Goal: Information Seeking & Learning: Learn about a topic

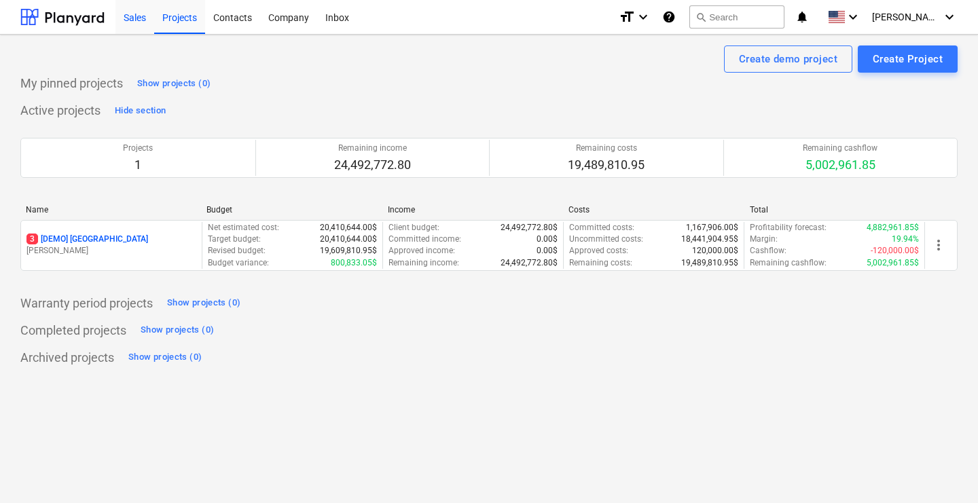
click at [131, 21] on div "Sales" at bounding box center [135, 16] width 39 height 35
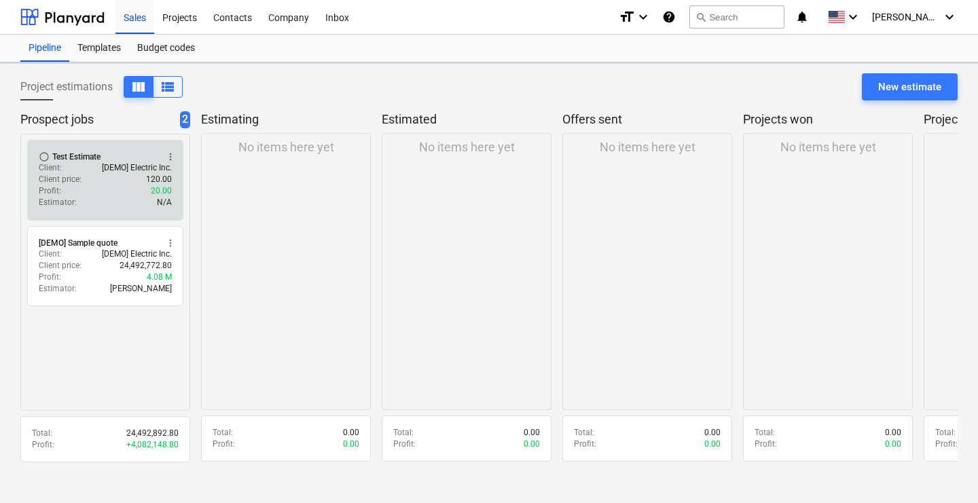
click at [88, 180] on div "Client price : 120.00" at bounding box center [105, 180] width 133 height 12
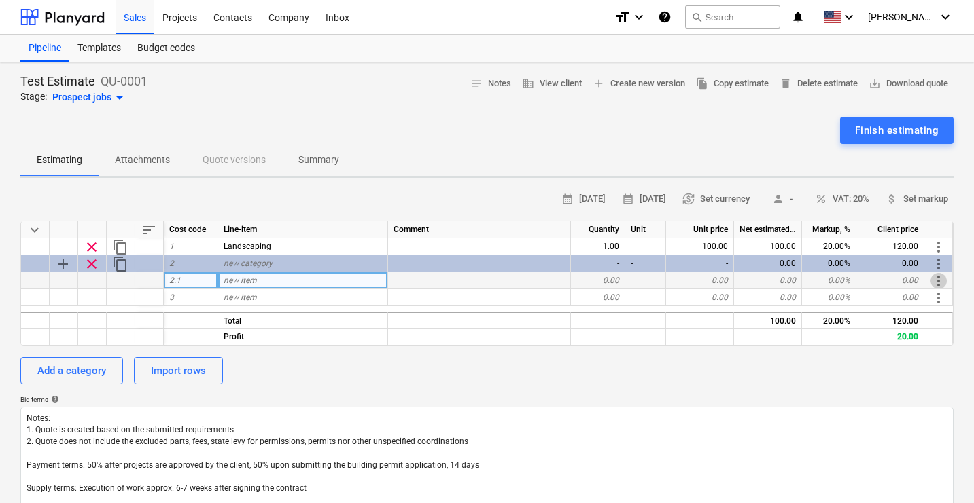
click at [936, 279] on span "more_vert" at bounding box center [938, 281] width 16 height 16
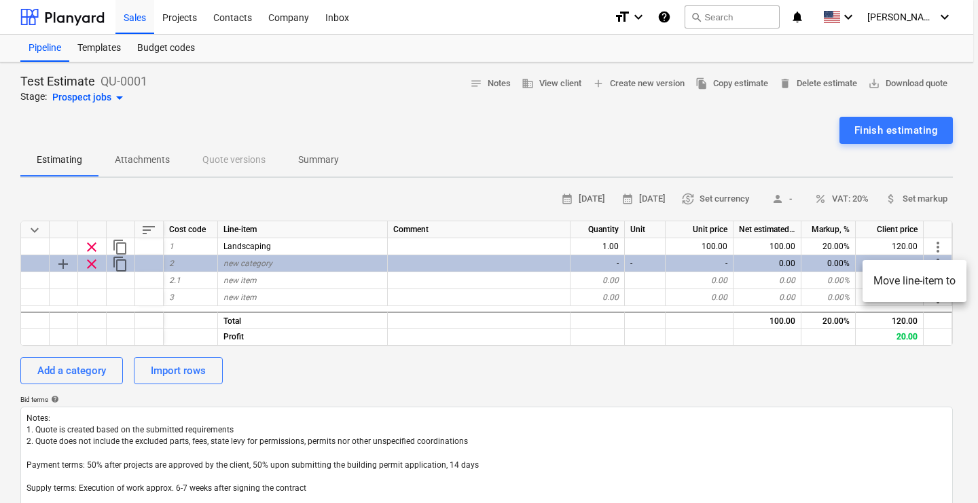
click at [825, 167] on div at bounding box center [489, 251] width 978 height 503
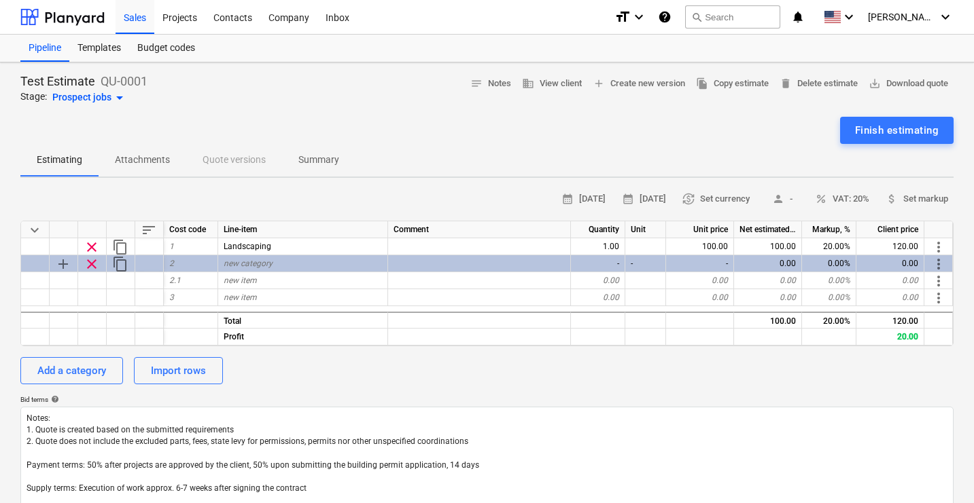
click at [349, 164] on span "Summary" at bounding box center [318, 160] width 73 height 22
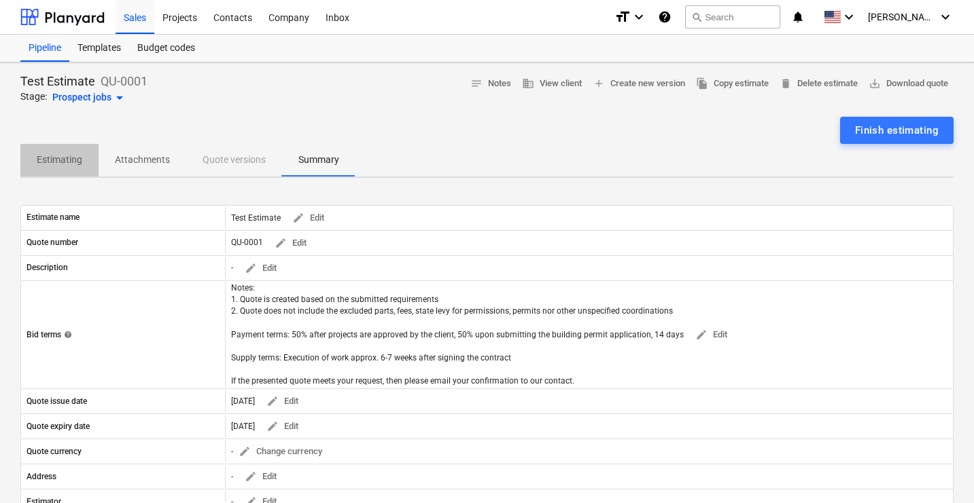
click at [61, 156] on p "Estimating" at bounding box center [60, 160] width 46 height 14
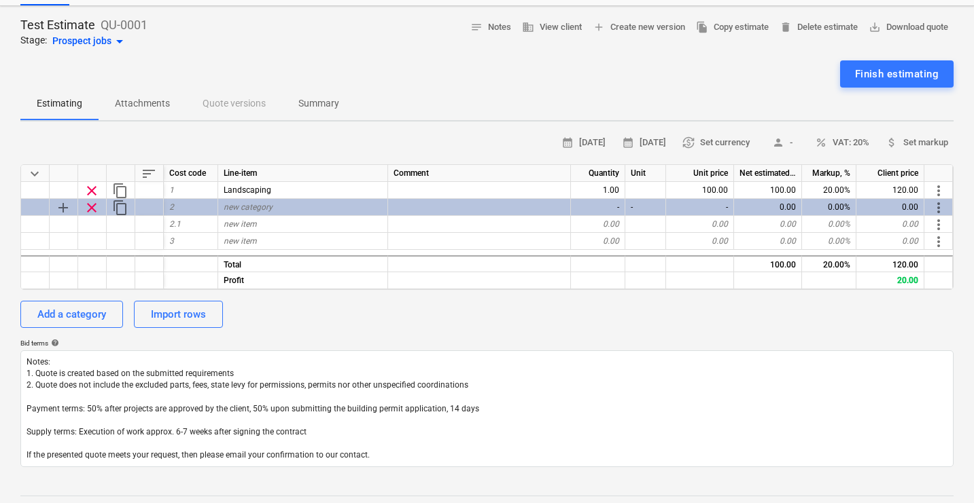
scroll to position [58, 0]
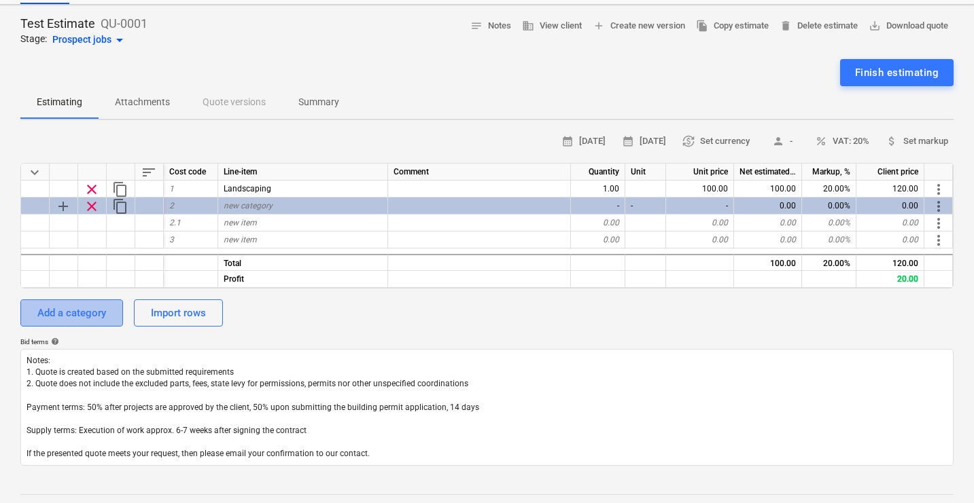
click at [60, 315] on div "Add a category" at bounding box center [71, 313] width 69 height 18
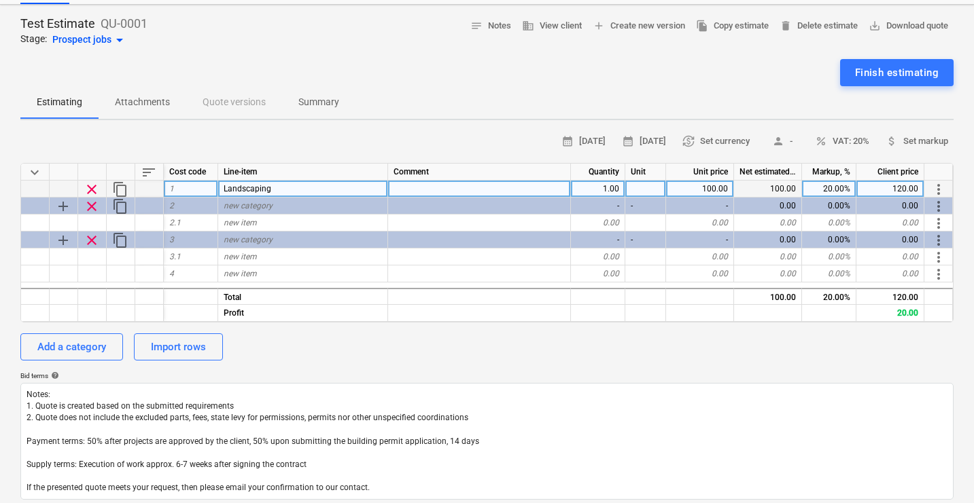
click at [194, 192] on div "1" at bounding box center [191, 189] width 54 height 17
click at [282, 192] on div "Landscaping" at bounding box center [303, 189] width 170 height 17
click at [164, 347] on div "Import rows" at bounding box center [178, 347] width 55 height 18
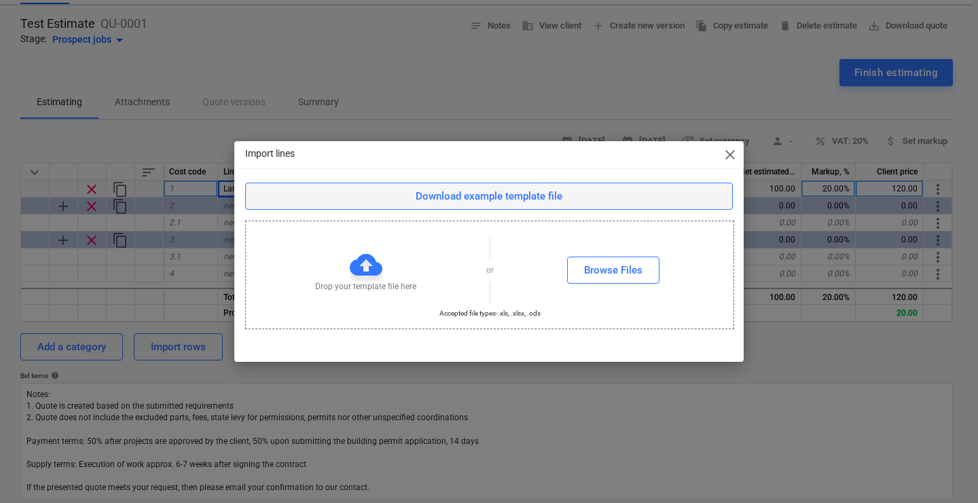
click at [527, 203] on div "Download example template file" at bounding box center [489, 197] width 147 height 18
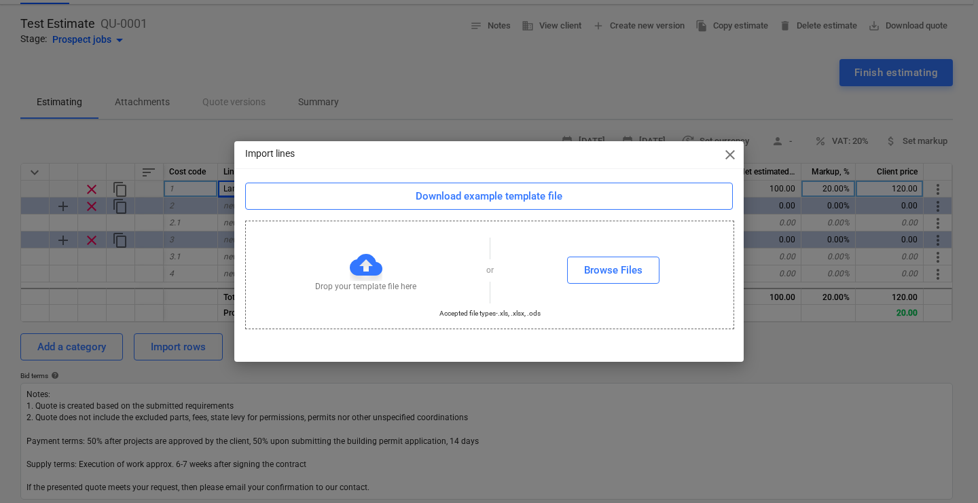
click at [729, 154] on span "close" at bounding box center [730, 155] width 16 height 16
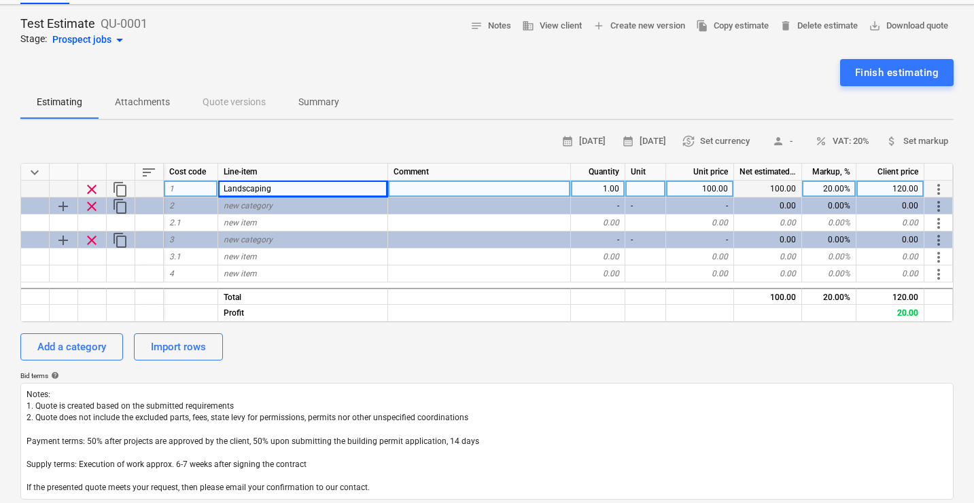
scroll to position [0, 0]
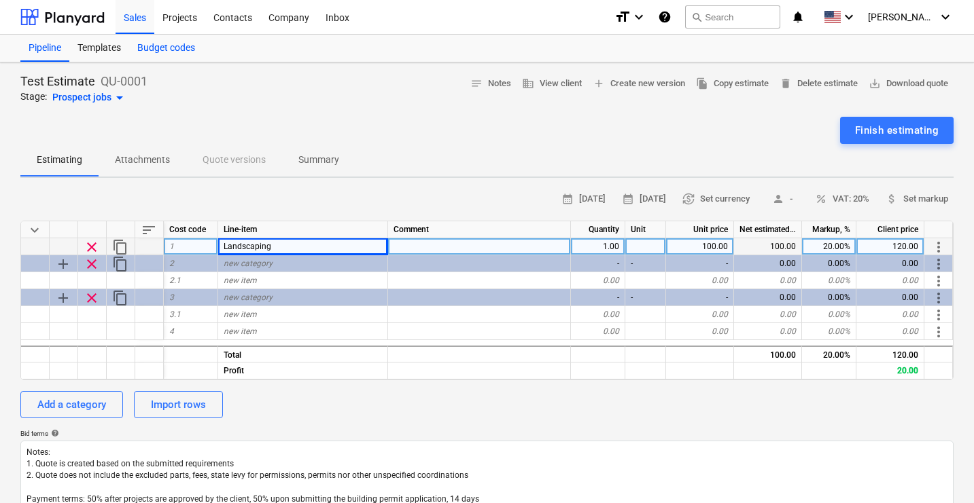
click at [172, 52] on div "Budget codes" at bounding box center [166, 48] width 74 height 27
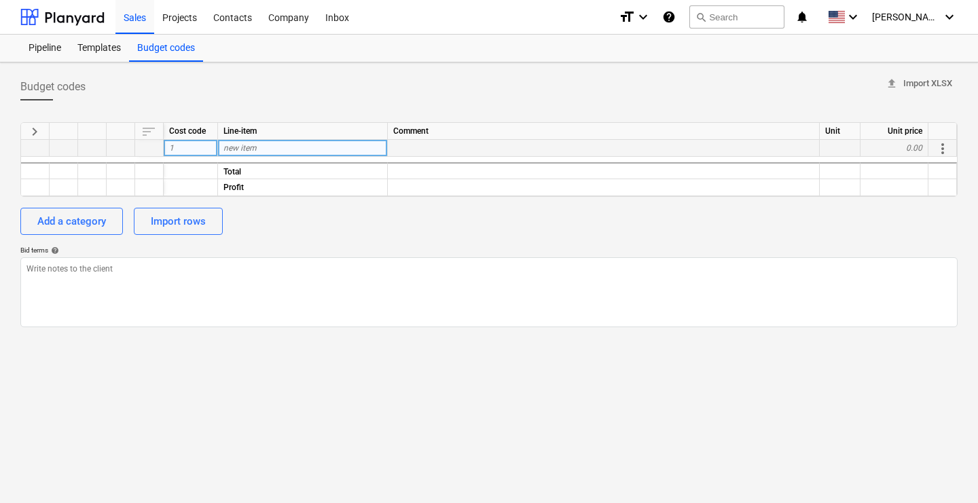
click at [246, 145] on span "new item" at bounding box center [240, 148] width 33 height 10
click at [47, 48] on div "Pipeline" at bounding box center [44, 48] width 49 height 27
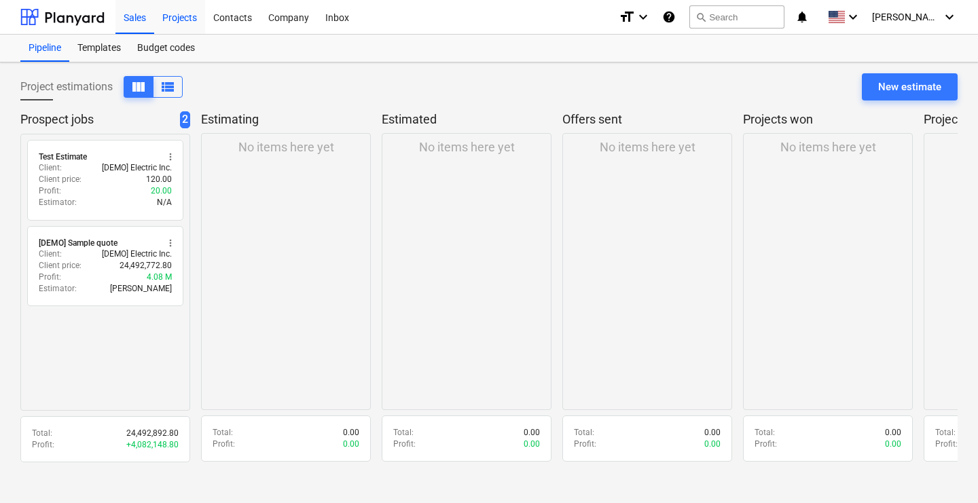
click at [175, 18] on div "Projects" at bounding box center [179, 16] width 51 height 35
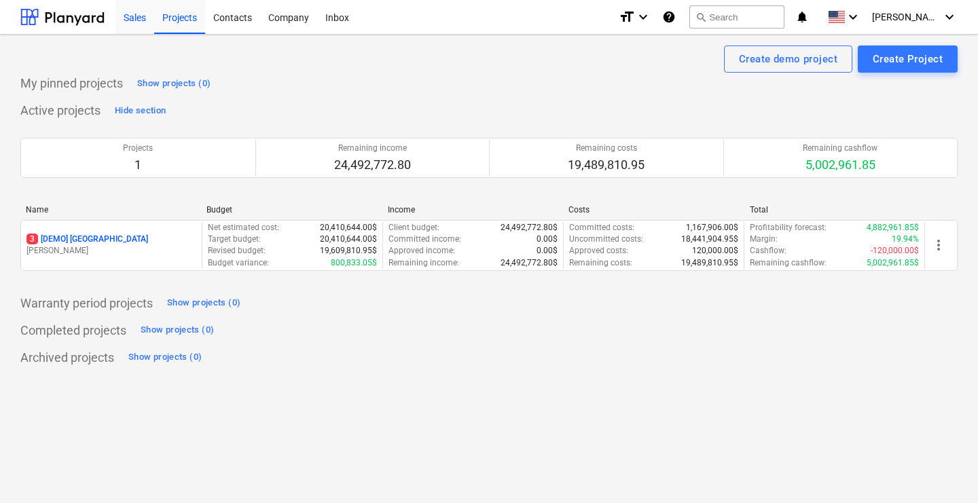
click at [133, 22] on div "Sales" at bounding box center [135, 16] width 39 height 35
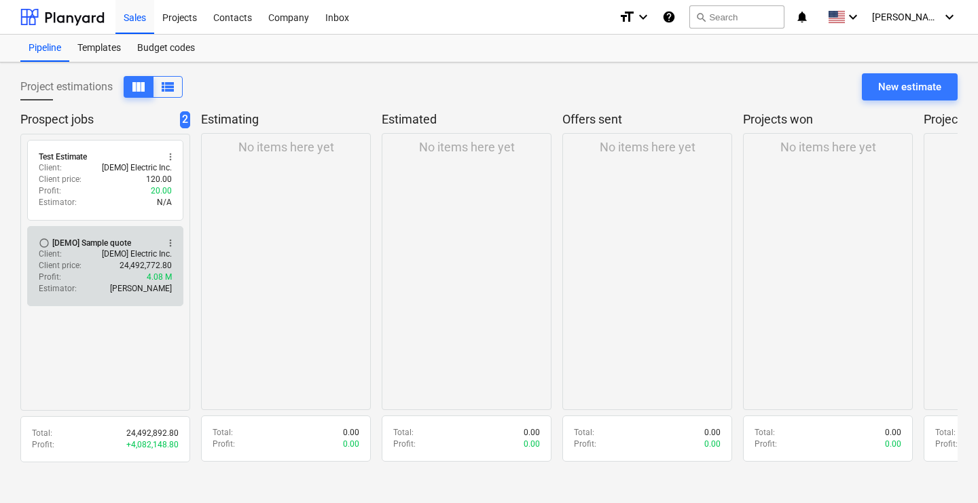
click at [120, 264] on div "Client price : 24,492,772.80" at bounding box center [105, 266] width 133 height 12
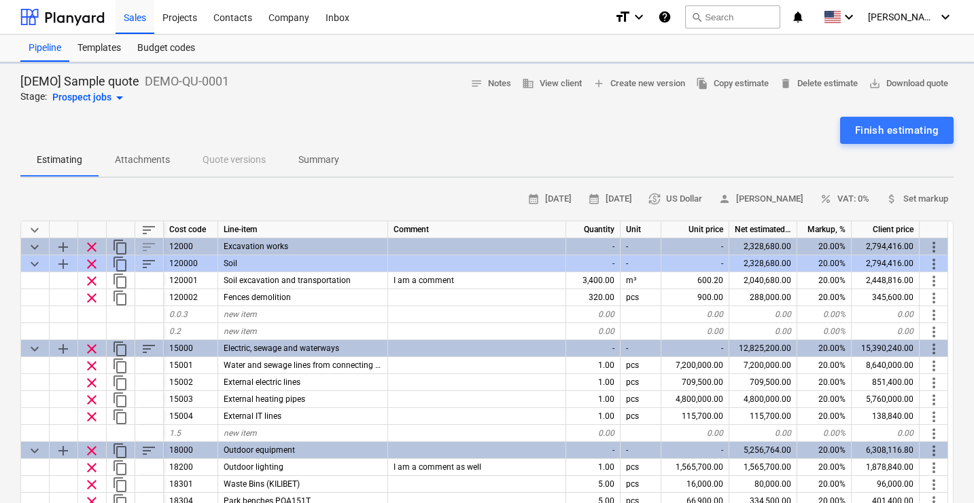
type textarea "x"
click at [182, 20] on div "Projects" at bounding box center [179, 16] width 51 height 35
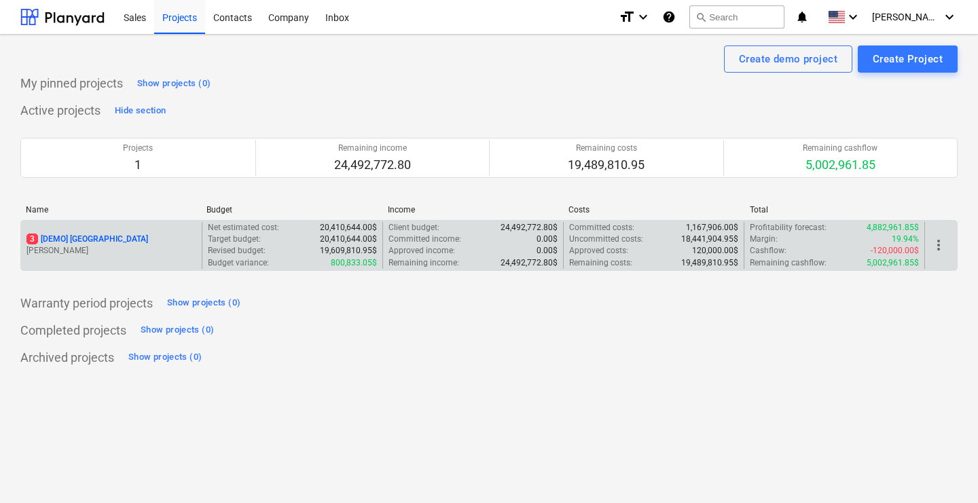
click at [110, 238] on p "3 [DEMO] [GEOGRAPHIC_DATA]" at bounding box center [87, 240] width 122 height 12
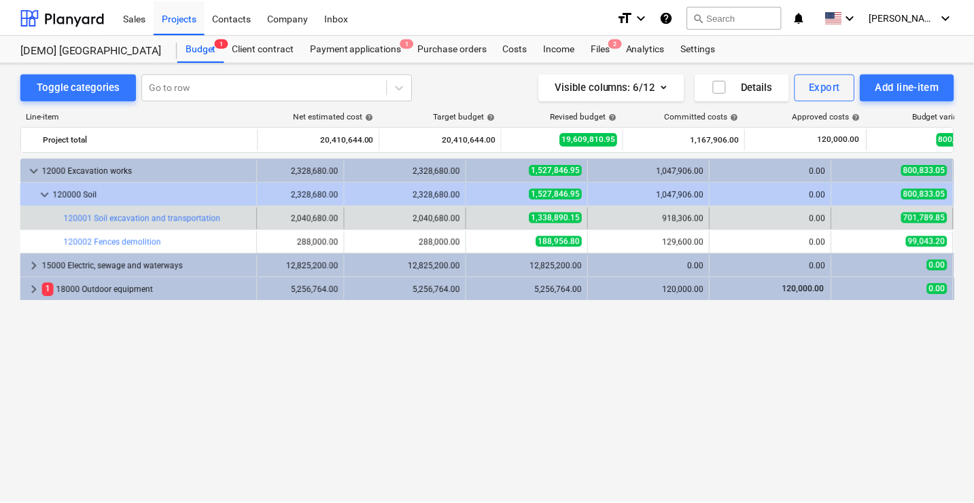
scroll to position [0, 69]
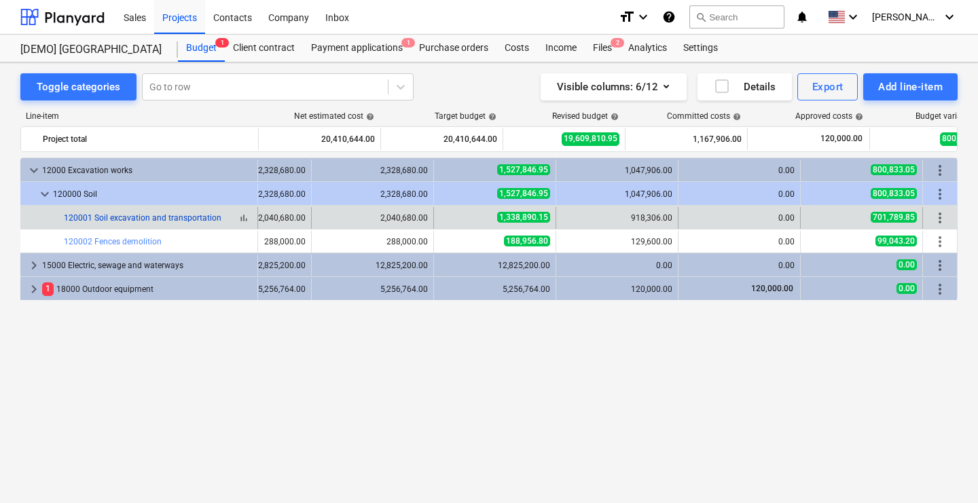
click at [200, 217] on link "120001 Soil excavation and transportation" at bounding box center [143, 218] width 158 height 10
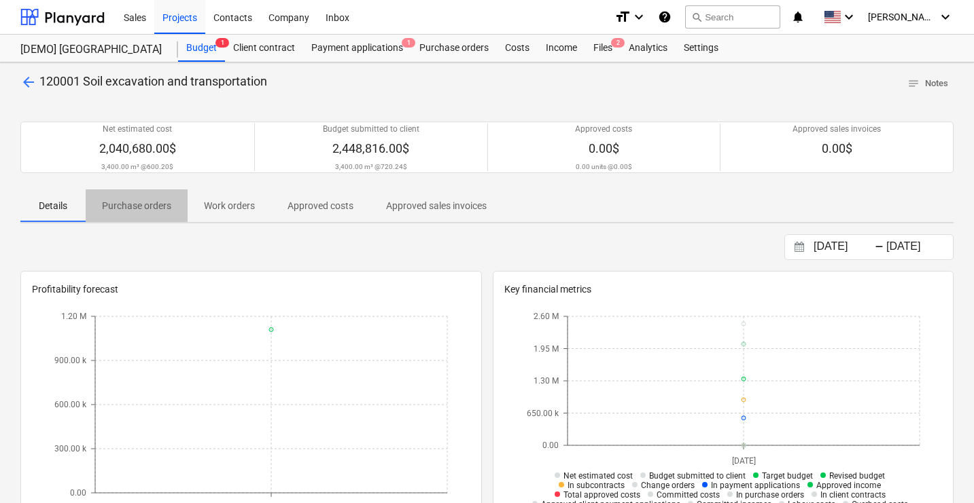
click at [158, 207] on p "Purchase orders" at bounding box center [136, 206] width 69 height 14
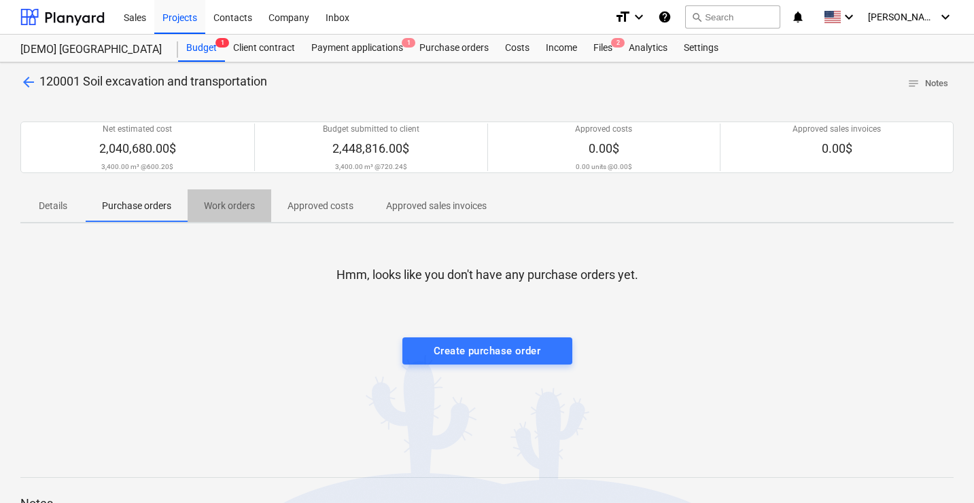
click at [217, 209] on p "Work orders" at bounding box center [229, 206] width 51 height 14
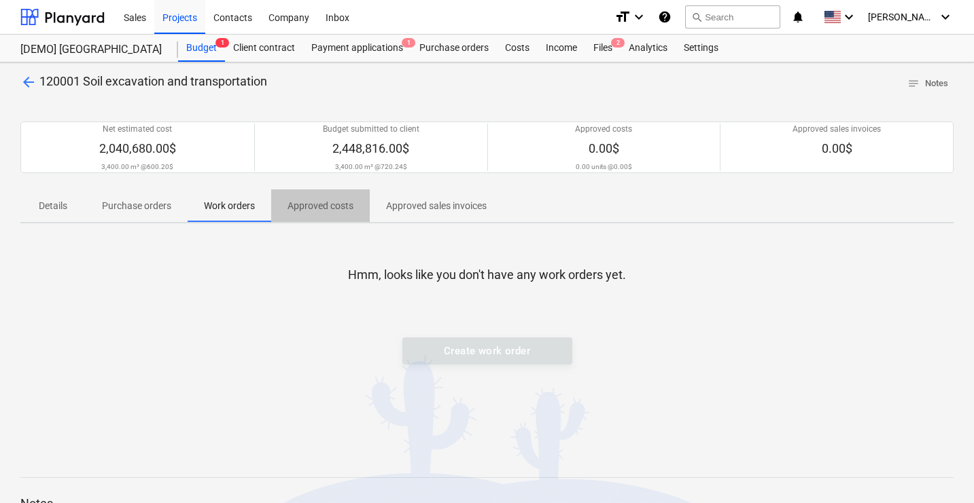
click at [303, 210] on p "Approved costs" at bounding box center [320, 206] width 66 height 14
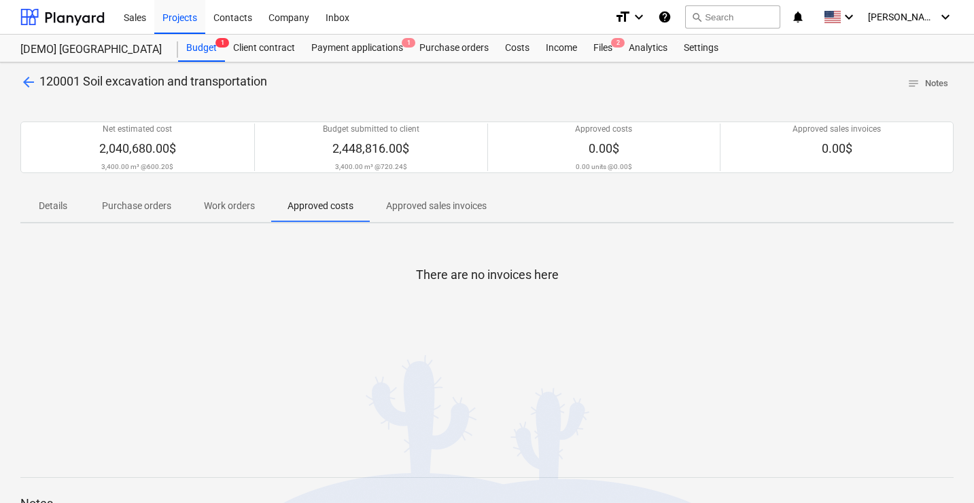
click at [407, 210] on p "Approved sales invoices" at bounding box center [436, 206] width 101 height 14
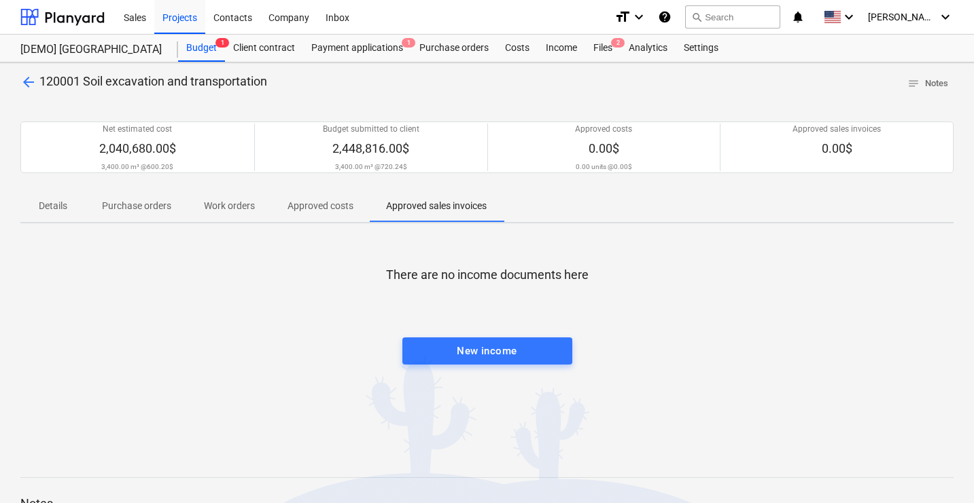
click at [20, 83] on span "arrow_back" at bounding box center [28, 82] width 16 height 16
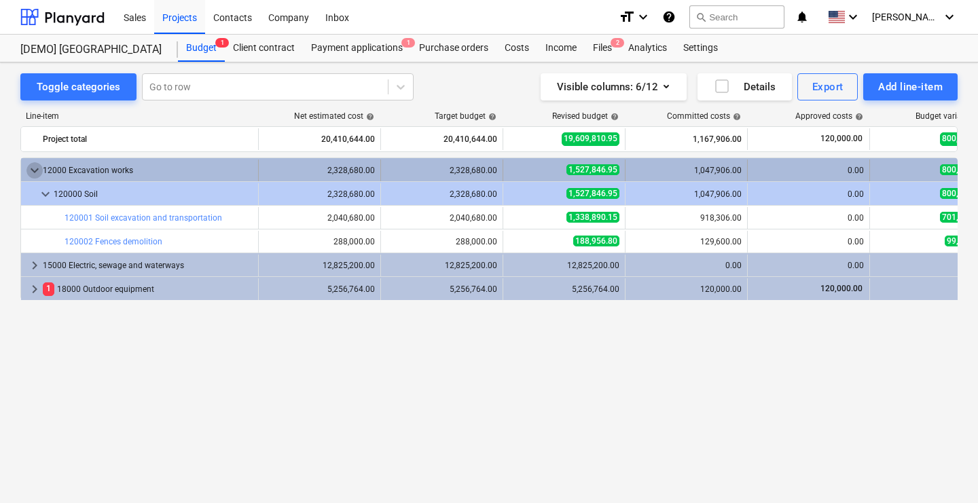
click at [42, 167] on span "keyboard_arrow_down" at bounding box center [34, 170] width 16 height 16
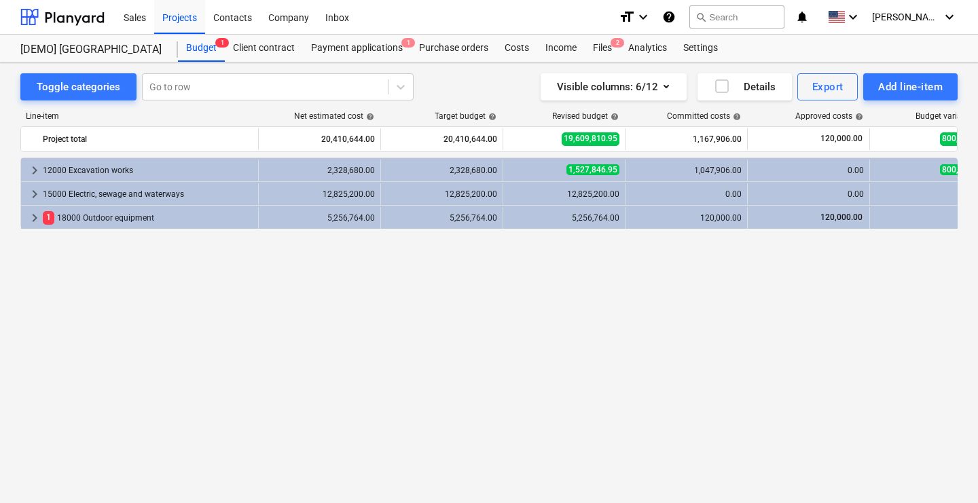
click at [42, 167] on span "keyboard_arrow_right" at bounding box center [34, 170] width 16 height 16
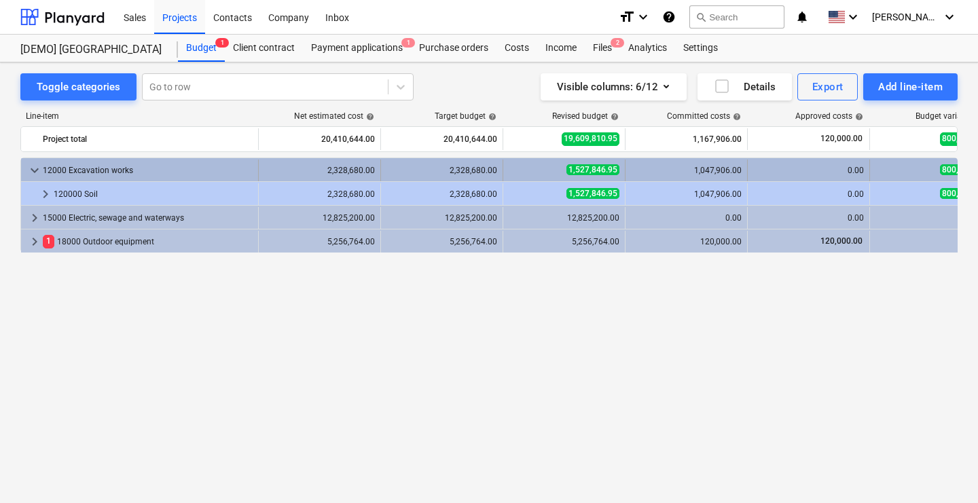
click at [32, 168] on span "keyboard_arrow_down" at bounding box center [34, 170] width 16 height 16
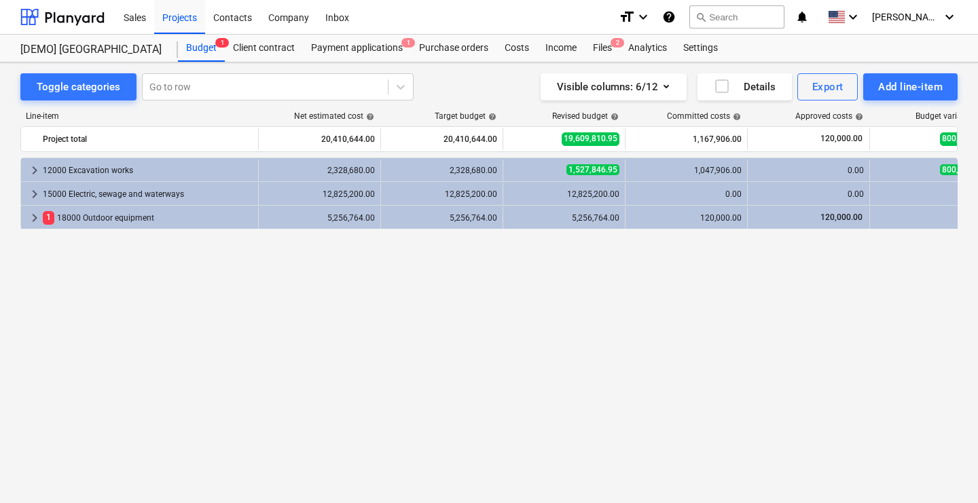
click at [32, 170] on span "keyboard_arrow_right" at bounding box center [34, 170] width 16 height 16
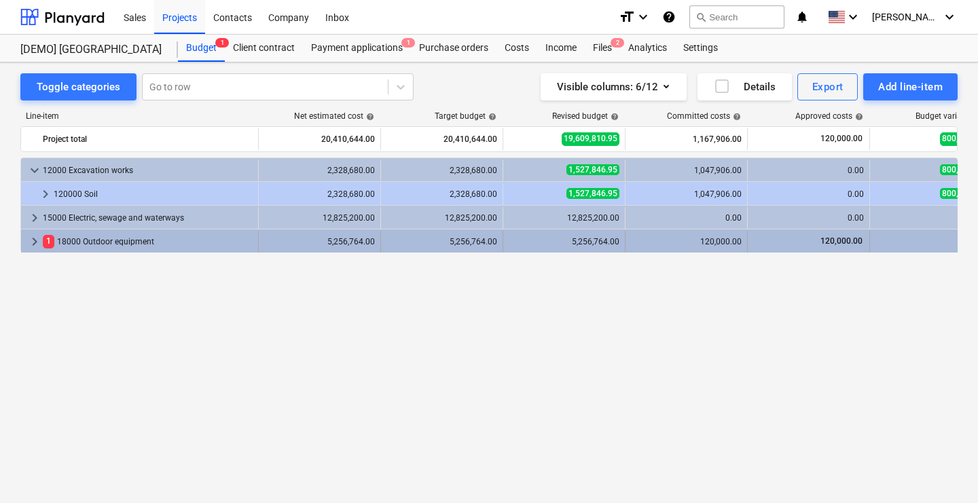
click at [33, 245] on span "keyboard_arrow_right" at bounding box center [34, 242] width 16 height 16
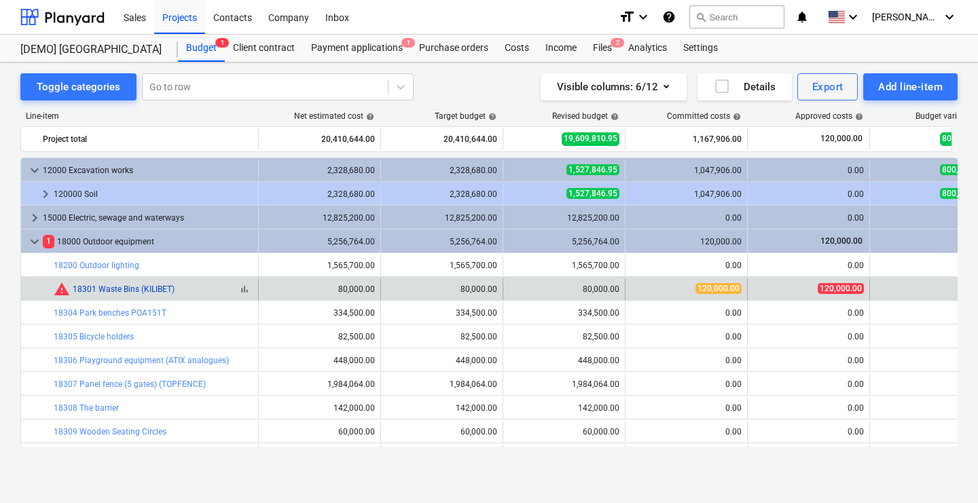
click at [145, 289] on link "18301 Waste Bins (KILIBET)" at bounding box center [124, 290] width 102 height 10
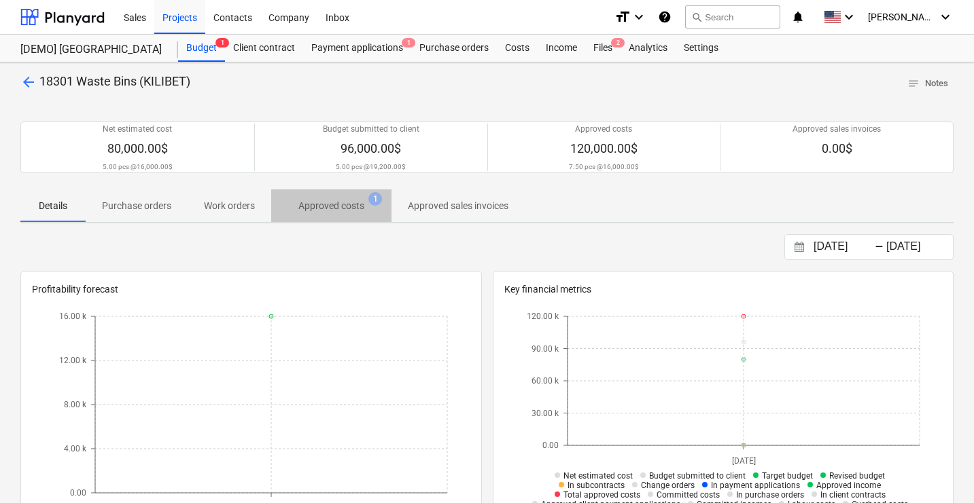
click at [333, 217] on span "Approved costs 1" at bounding box center [331, 206] width 120 height 24
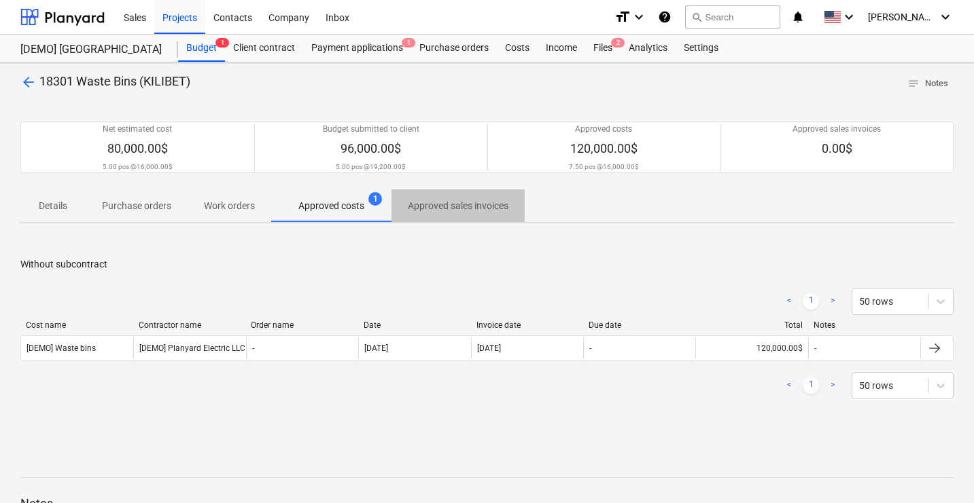
click at [462, 208] on p "Approved sales invoices" at bounding box center [458, 206] width 101 height 14
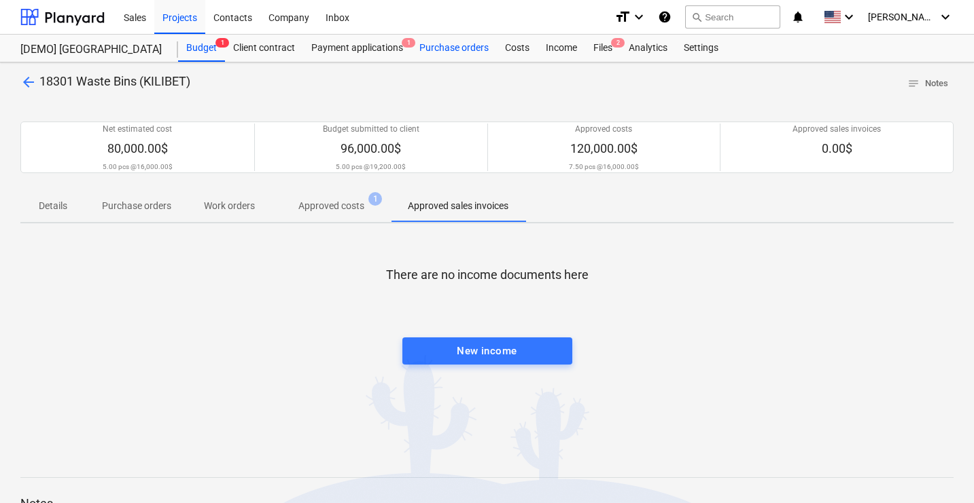
click at [465, 43] on div "Purchase orders" at bounding box center [454, 48] width 86 height 27
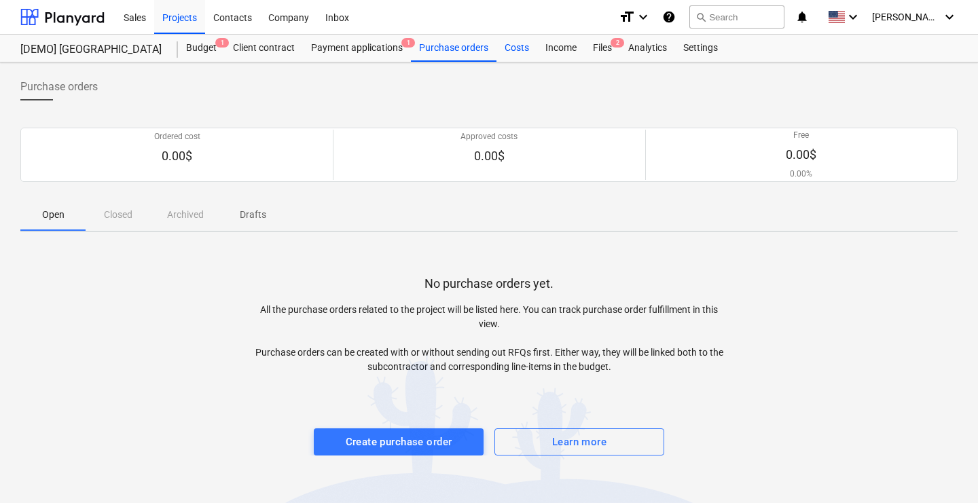
click at [515, 52] on div "Costs" at bounding box center [517, 48] width 41 height 27
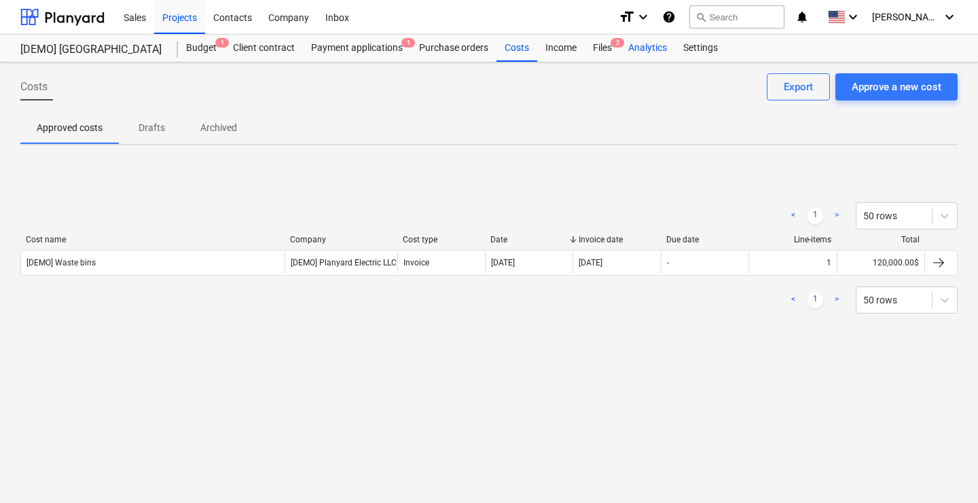
click at [645, 53] on div "Analytics" at bounding box center [647, 48] width 55 height 27
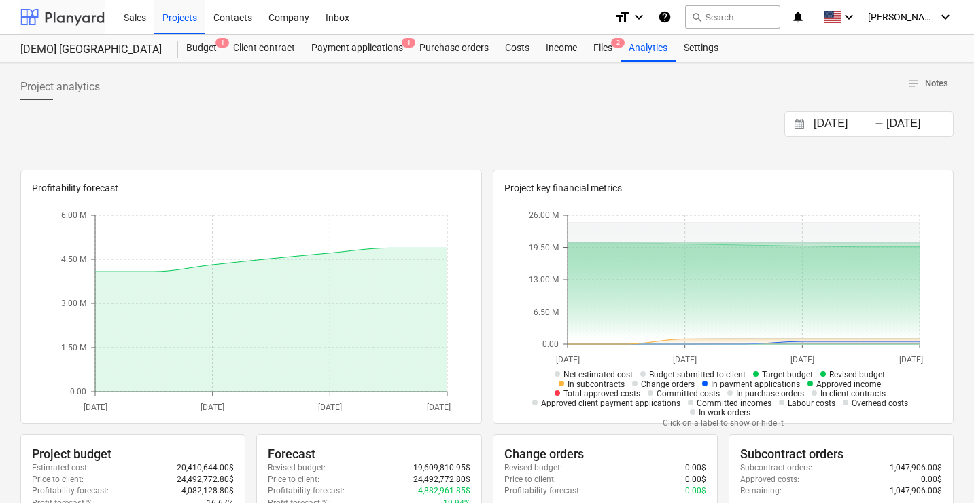
click at [83, 15] on div at bounding box center [62, 17] width 84 height 34
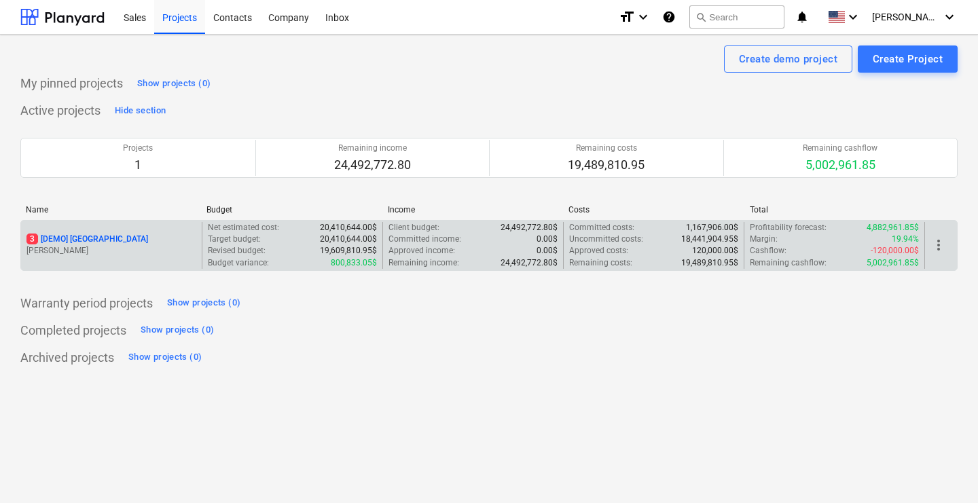
click at [109, 240] on p "3 [DEMO] [GEOGRAPHIC_DATA]" at bounding box center [87, 240] width 122 height 12
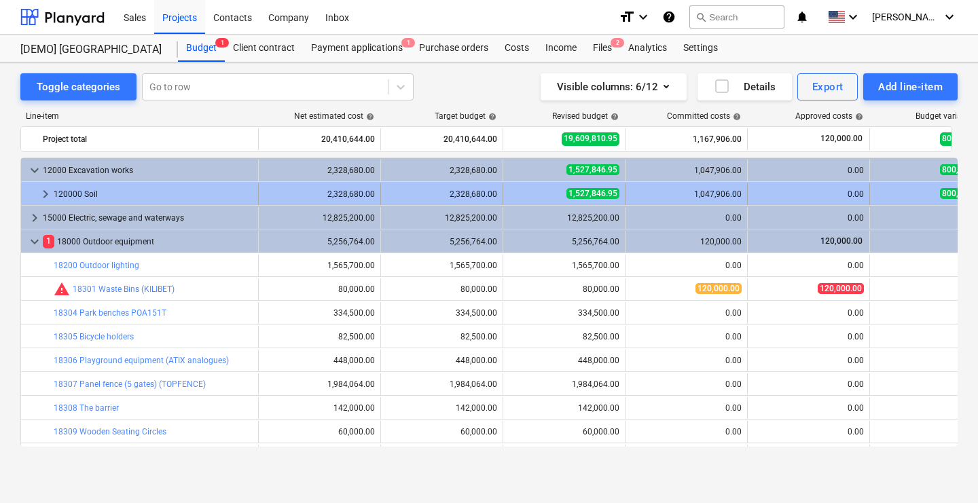
scroll to position [0, 74]
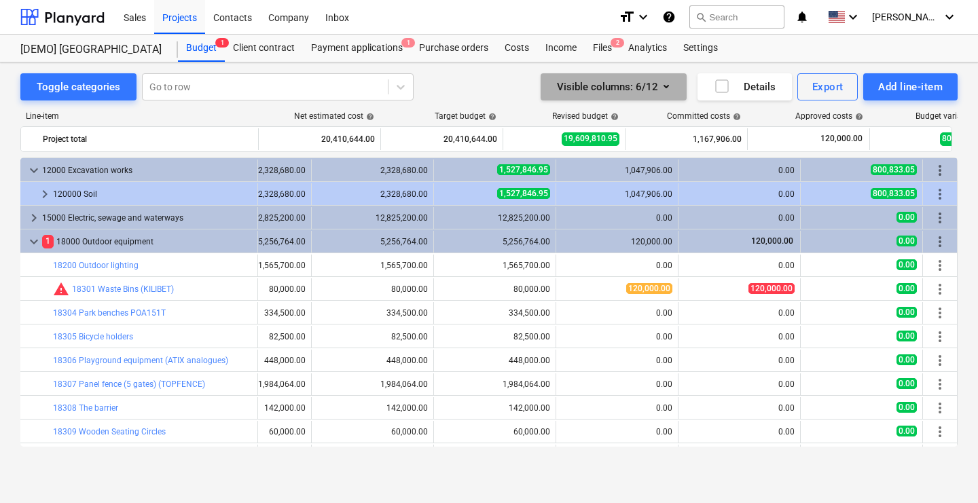
click at [631, 89] on div "Visible columns : 6/12" at bounding box center [613, 87] width 113 height 18
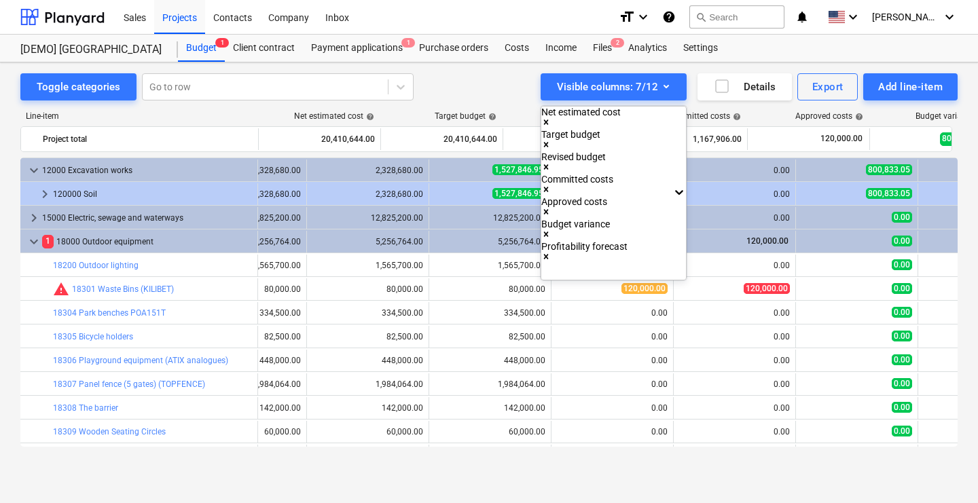
click at [866, 116] on div at bounding box center [489, 251] width 978 height 503
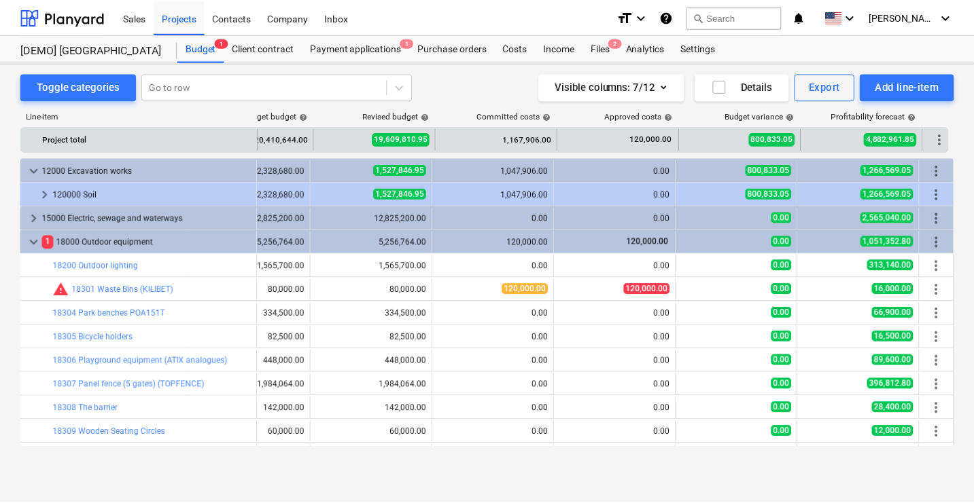
scroll to position [0, 197]
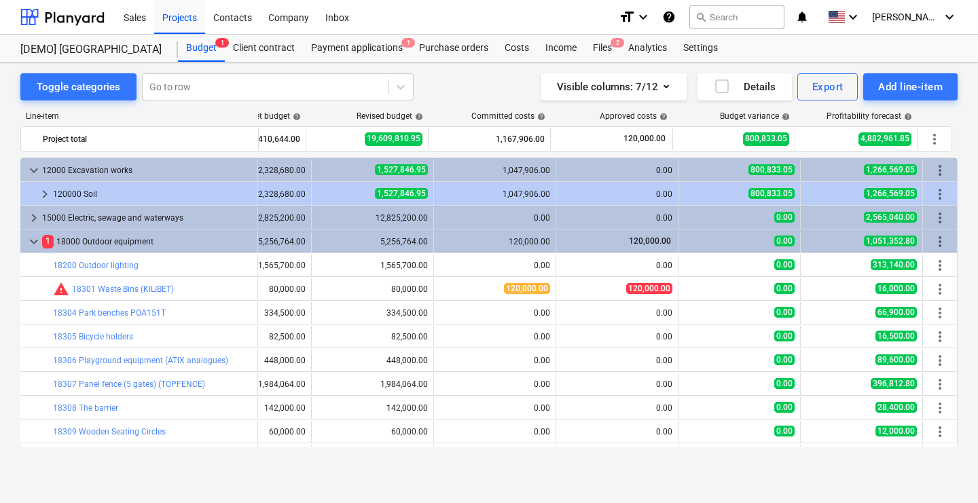
click at [910, 116] on span "help" at bounding box center [907, 117] width 11 height 8
click at [656, 49] on div "Analytics" at bounding box center [647, 48] width 55 height 27
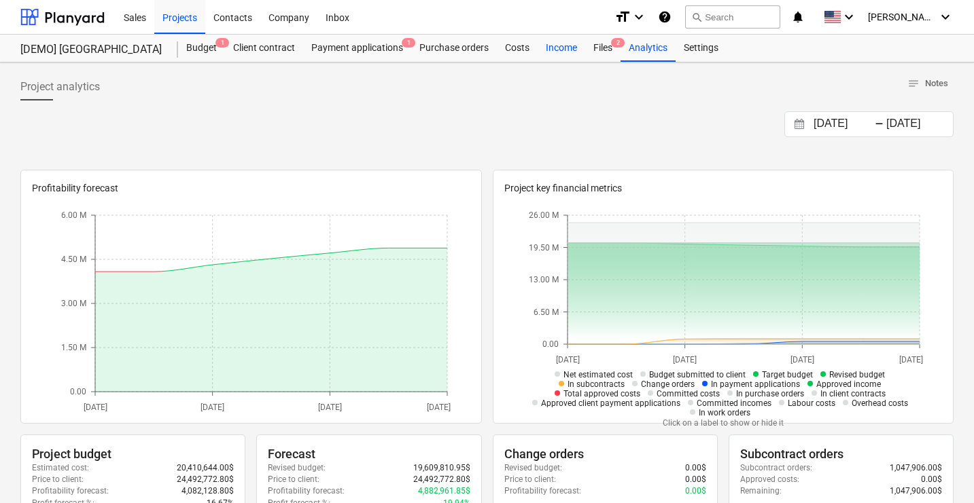
click at [567, 47] on div "Income" at bounding box center [561, 48] width 48 height 27
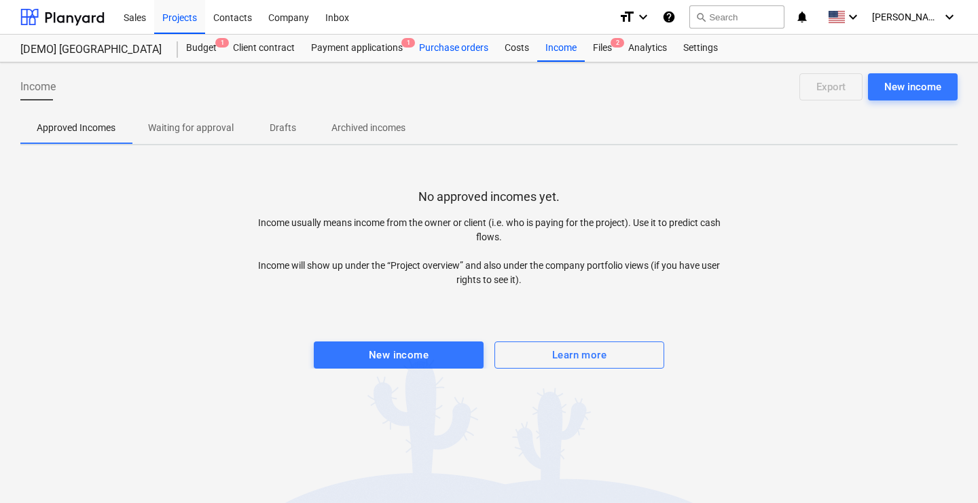
click at [451, 52] on div "Purchase orders" at bounding box center [454, 48] width 86 height 27
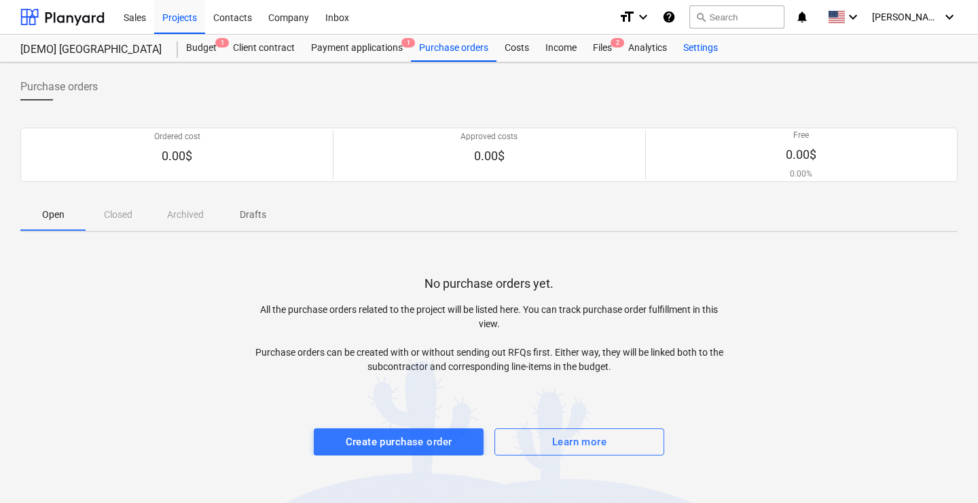
click at [725, 42] on div "Settings" at bounding box center [700, 48] width 51 height 27
